Goal: Information Seeking & Learning: Check status

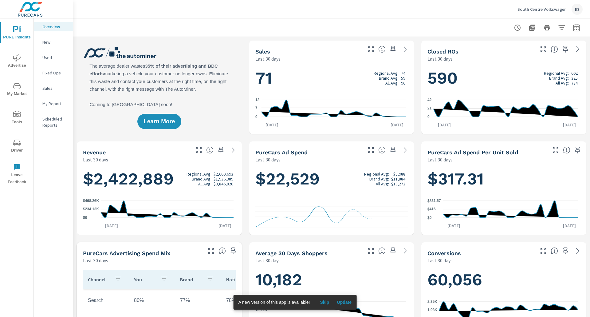
scroll to position [0, 0]
click at [13, 61] on span "Advertise" at bounding box center [17, 61] width 30 height 15
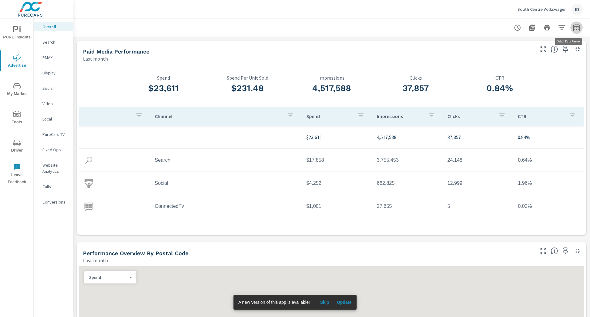
click at [571, 23] on button "button" at bounding box center [577, 28] width 12 height 12
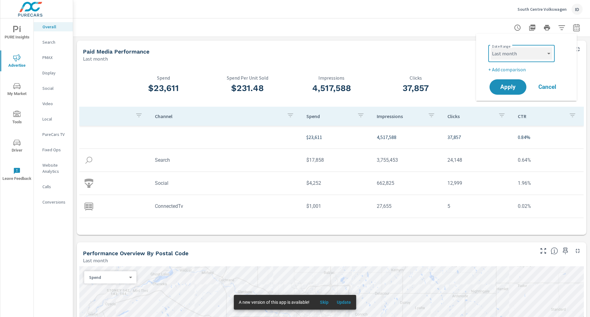
click at [518, 57] on select "Custom [DATE] Last week Last 7 days Last 14 days Last 30 days Last 45 days Last…" at bounding box center [521, 53] width 61 height 12
click at [491, 47] on select "Custom [DATE] Last week Last 7 days Last 14 days Last 30 days Last 45 days Last…" at bounding box center [521, 53] width 61 height 12
select select "Month to date"
click at [508, 88] on span "Apply" at bounding box center [508, 87] width 25 height 6
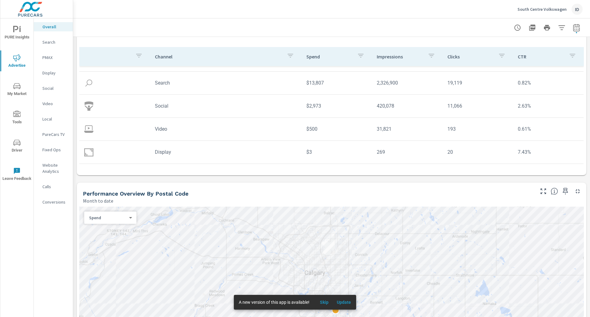
scroll to position [60, 0]
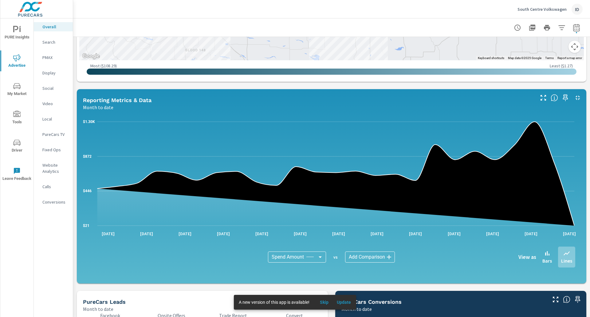
scroll to position [577, 0]
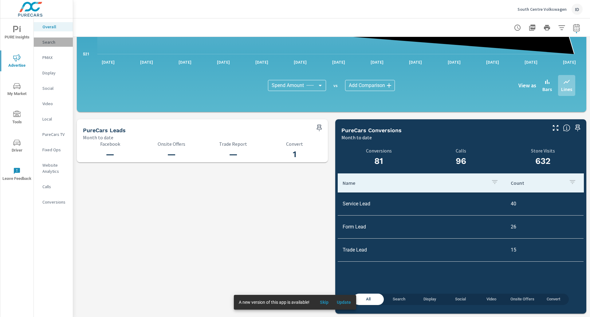
click at [45, 43] on p "Search" at bounding box center [55, 42] width 26 height 6
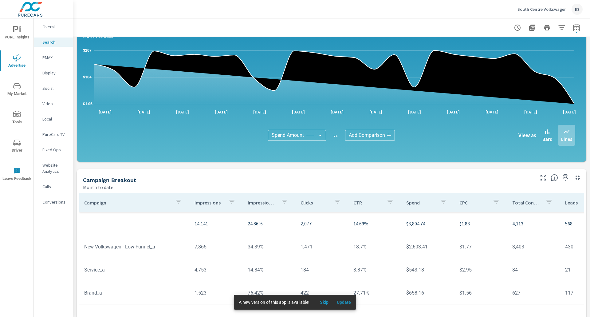
scroll to position [324, 0]
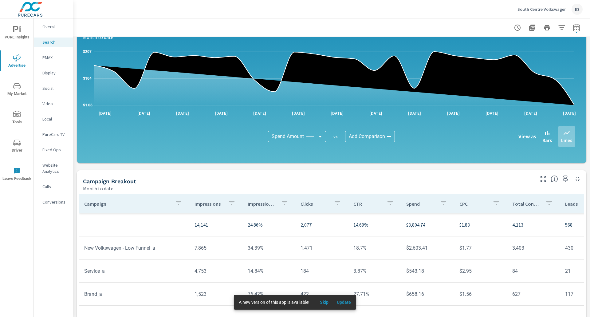
drag, startPoint x: 53, startPoint y: 50, endPoint x: 43, endPoint y: 65, distance: 17.7
click at [43, 65] on nav "Overall Search PMAX Display Social Video Local PureCars TV Fixed Ops Website An…" at bounding box center [53, 116] width 39 height 197
click at [49, 58] on p "PMAX" at bounding box center [55, 57] width 26 height 6
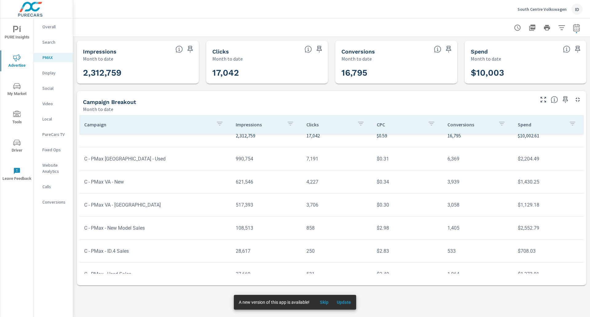
scroll to position [46, 0]
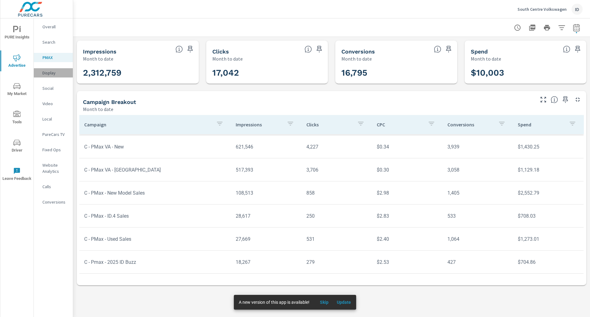
click at [50, 73] on p "Display" at bounding box center [55, 73] width 26 height 6
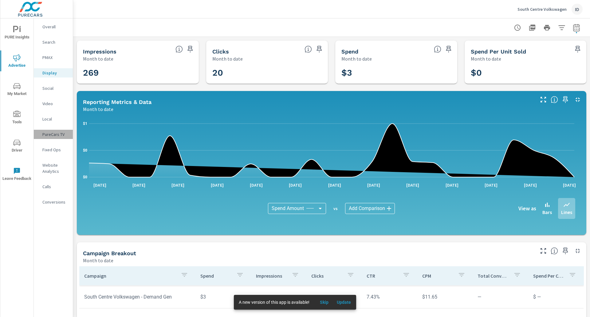
click at [56, 134] on p "PureCars TV" at bounding box center [55, 134] width 26 height 6
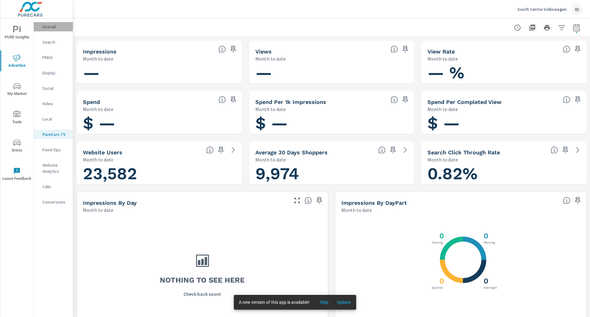
click at [48, 28] on p "Overall" at bounding box center [55, 27] width 26 height 6
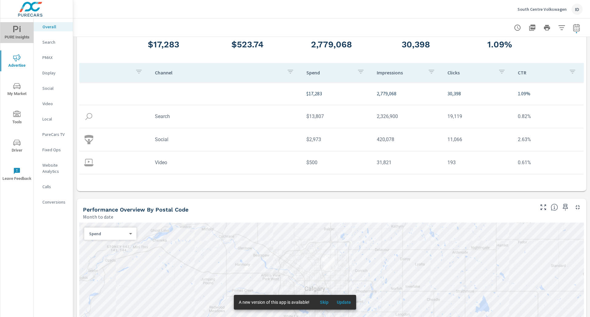
click at [10, 36] on span "PURE Insights" at bounding box center [17, 33] width 30 height 15
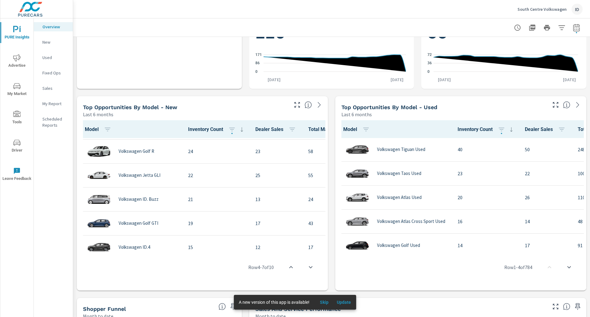
scroll to position [132, 0]
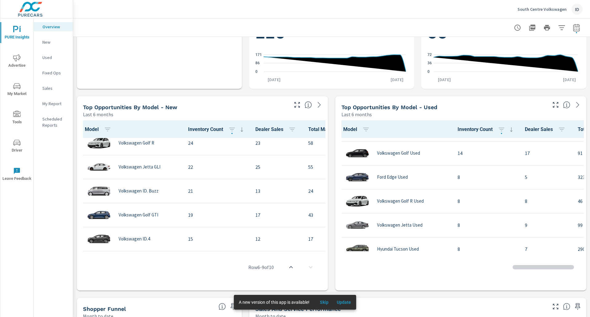
scroll to position [103, 0]
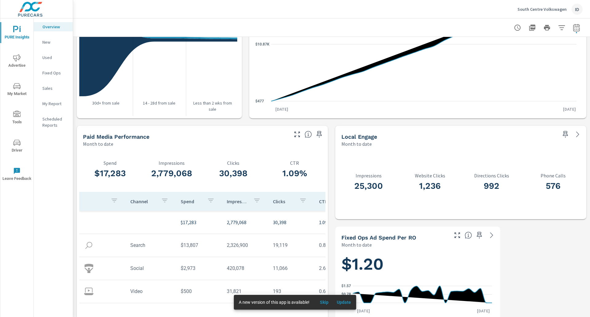
scroll to position [728, 0]
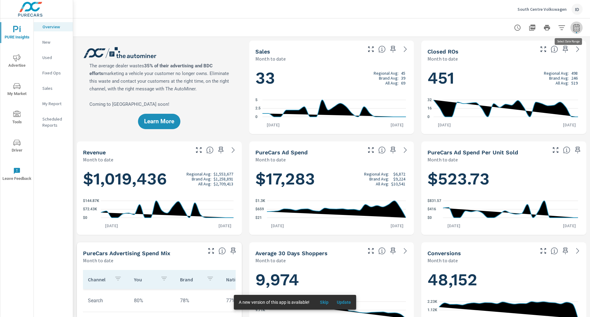
click at [576, 30] on button "button" at bounding box center [577, 28] width 12 height 12
select select "Month to date"
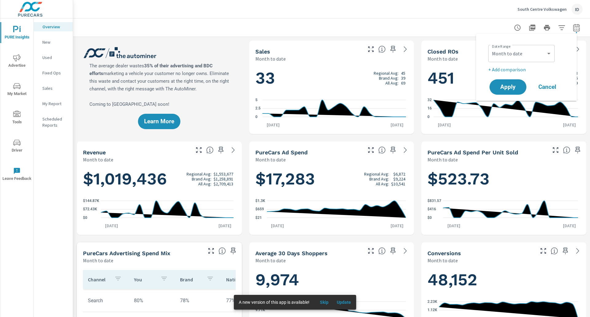
click at [431, 18] on div "South Centre Volkswagen ID" at bounding box center [332, 9] width 502 height 18
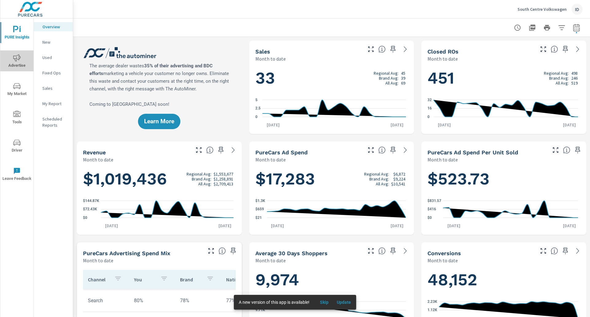
click at [12, 61] on span "Advertise" at bounding box center [17, 61] width 30 height 15
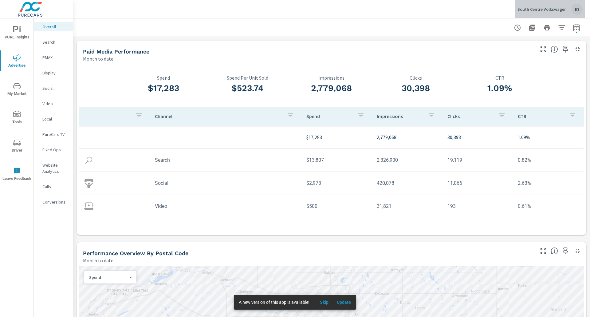
click at [560, 11] on p "South Centre Volkswagen" at bounding box center [542, 9] width 49 height 6
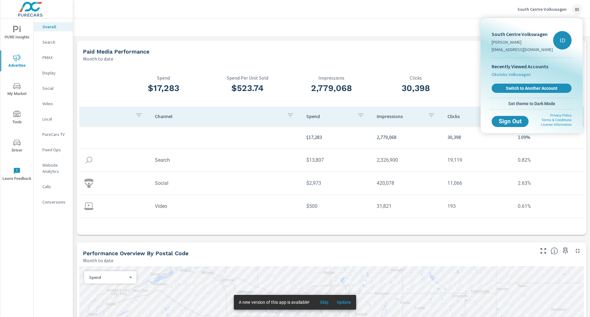
click at [508, 73] on span "Okotoks Volkswagen" at bounding box center [511, 74] width 39 height 6
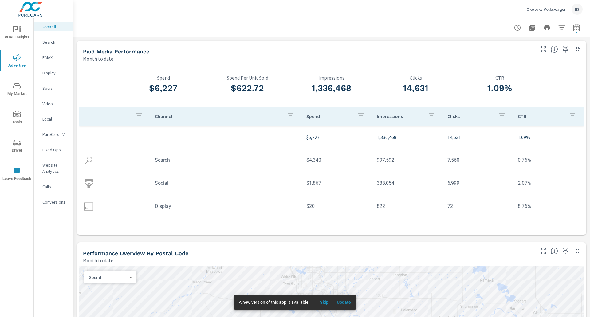
click at [0, 5] on div "PURE Insights Advertise My Market Tools Driver Leave Feedback Overall Search PM…" at bounding box center [36, 158] width 73 height 317
